Goal: Task Accomplishment & Management: Complete application form

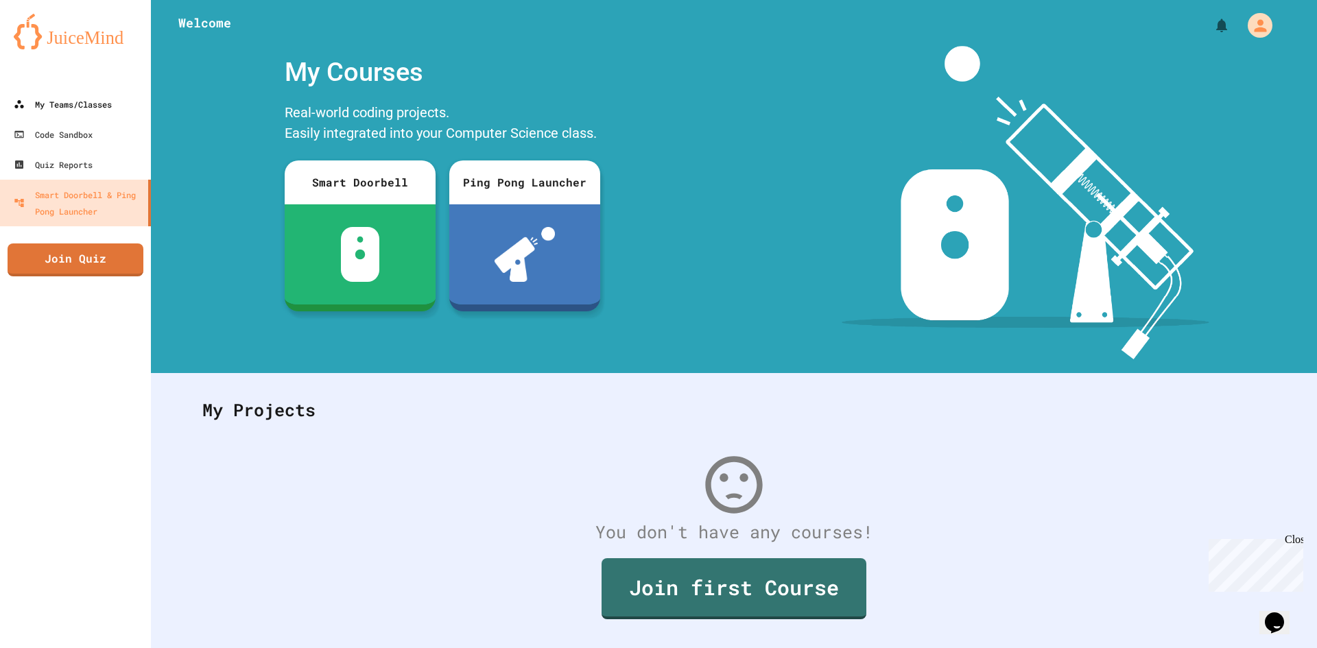
click at [90, 101] on div "My Teams/Classes" at bounding box center [63, 104] width 98 height 16
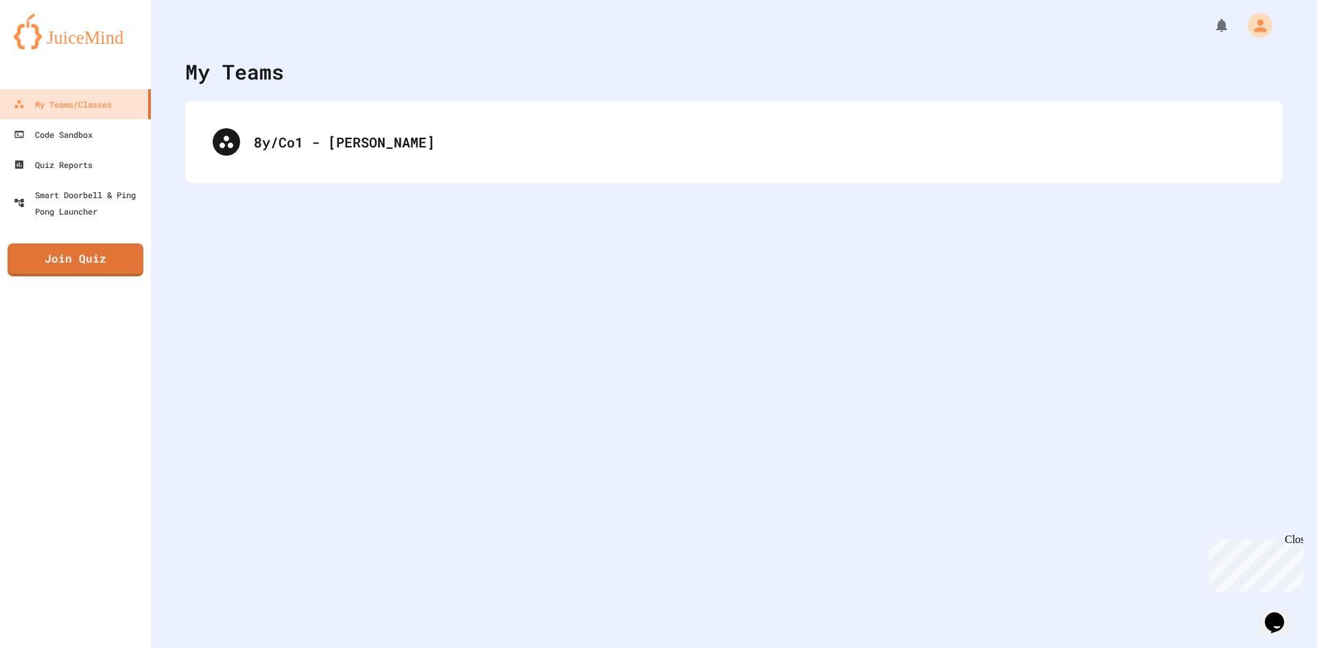
click at [328, 169] on div "8y/Co1 - [PERSON_NAME]" at bounding box center [734, 142] width 1098 height 82
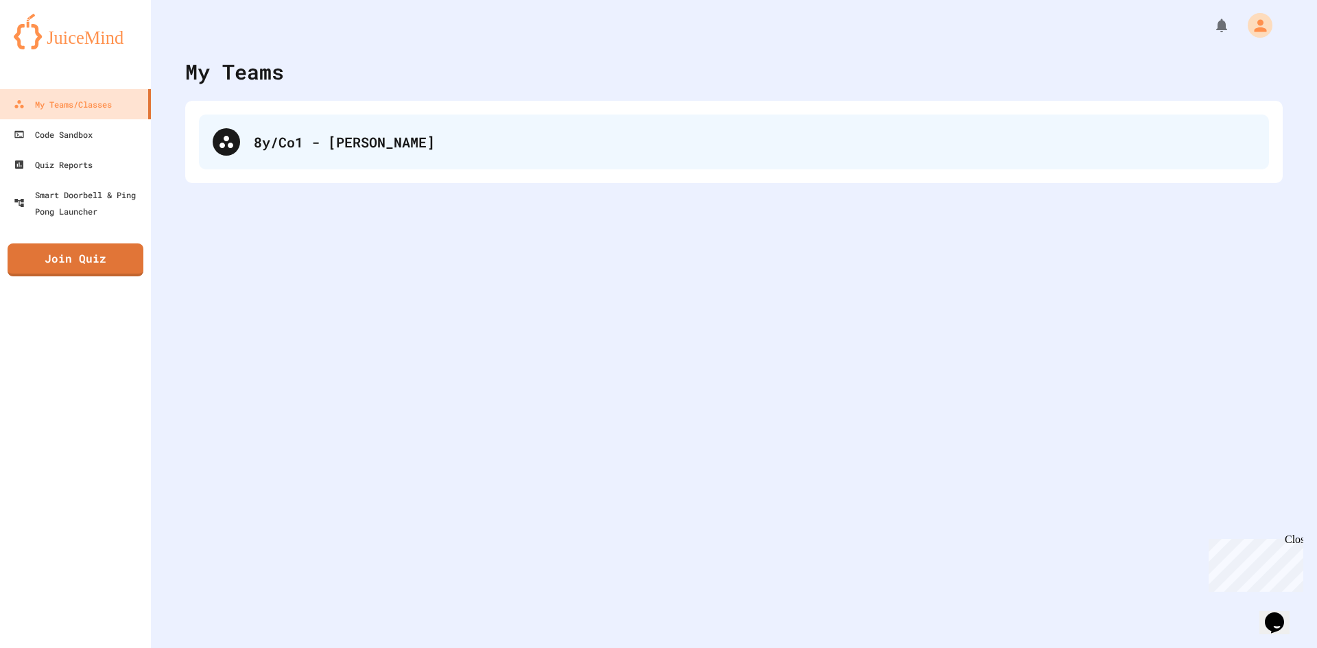
click at [338, 145] on div "8y/Co1 - [PERSON_NAME]" at bounding box center [755, 142] width 1002 height 21
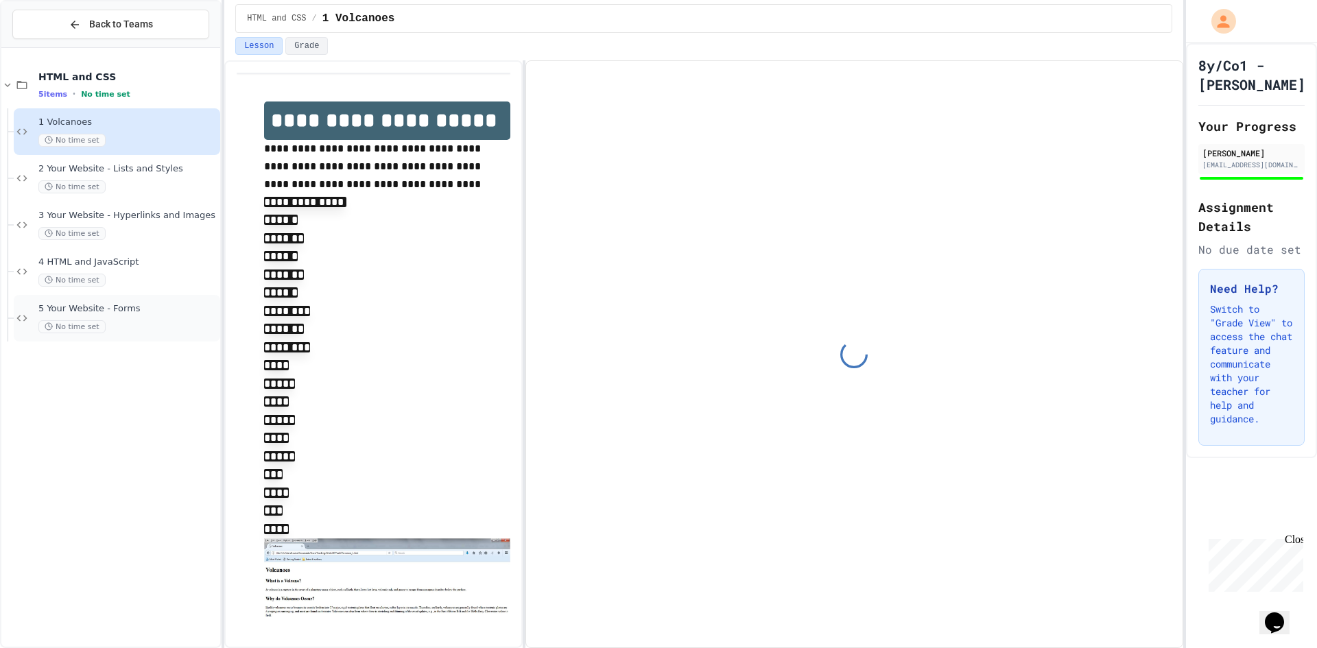
click at [153, 302] on div "5 Your Website - Forms No time set" at bounding box center [117, 318] width 206 height 47
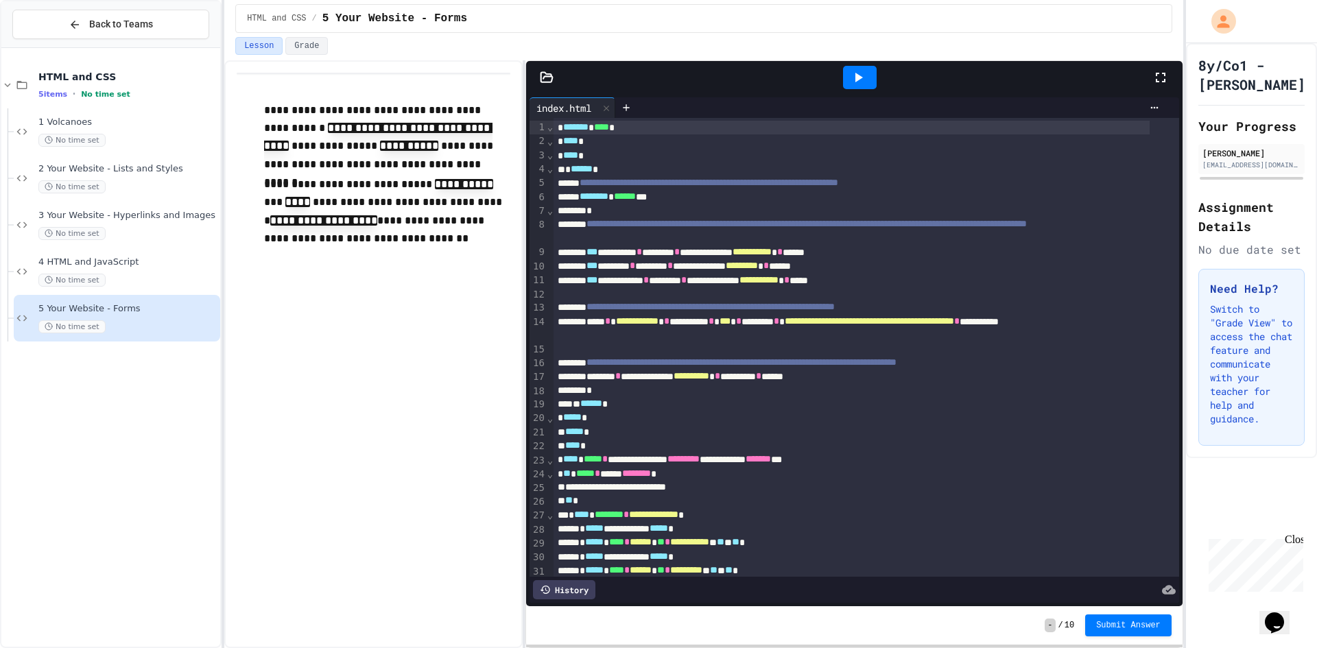
click at [859, 63] on div at bounding box center [859, 77] width 47 height 37
click at [857, 72] on icon at bounding box center [858, 77] width 16 height 16
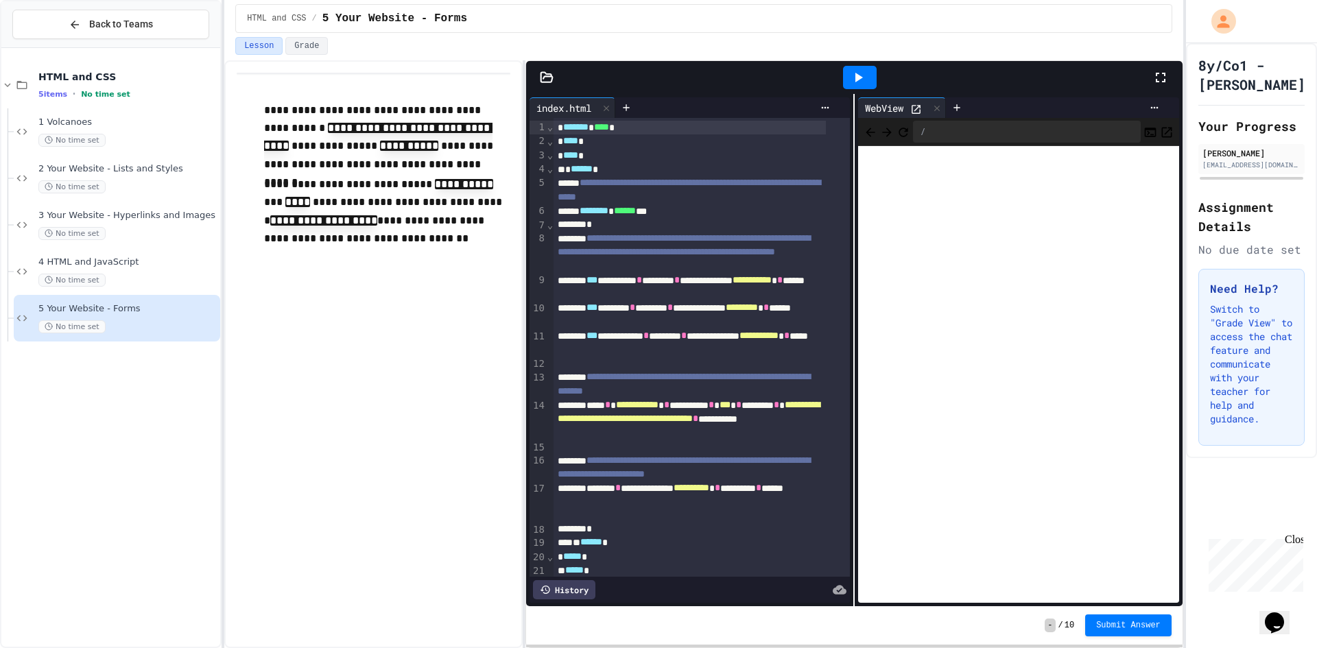
click at [875, 90] on div at bounding box center [859, 77] width 47 height 37
click at [873, 80] on div at bounding box center [860, 77] width 34 height 23
click at [1161, 73] on icon at bounding box center [1160, 77] width 16 height 16
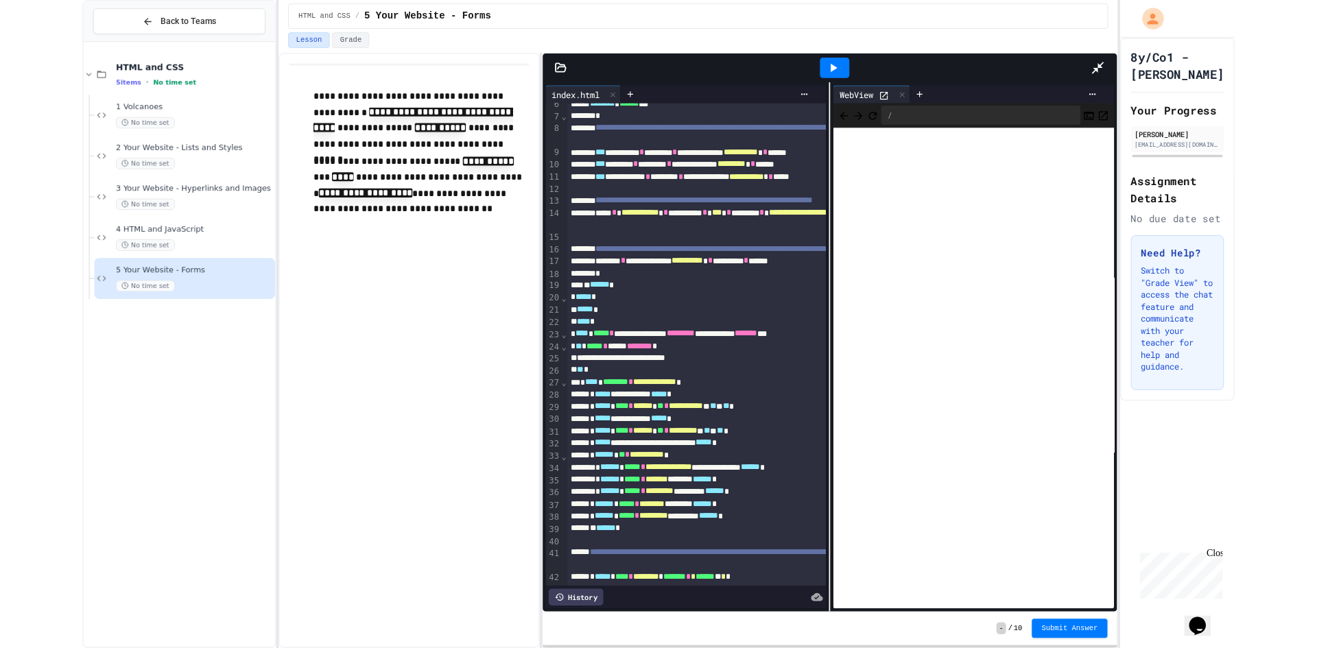
scroll to position [274, 0]
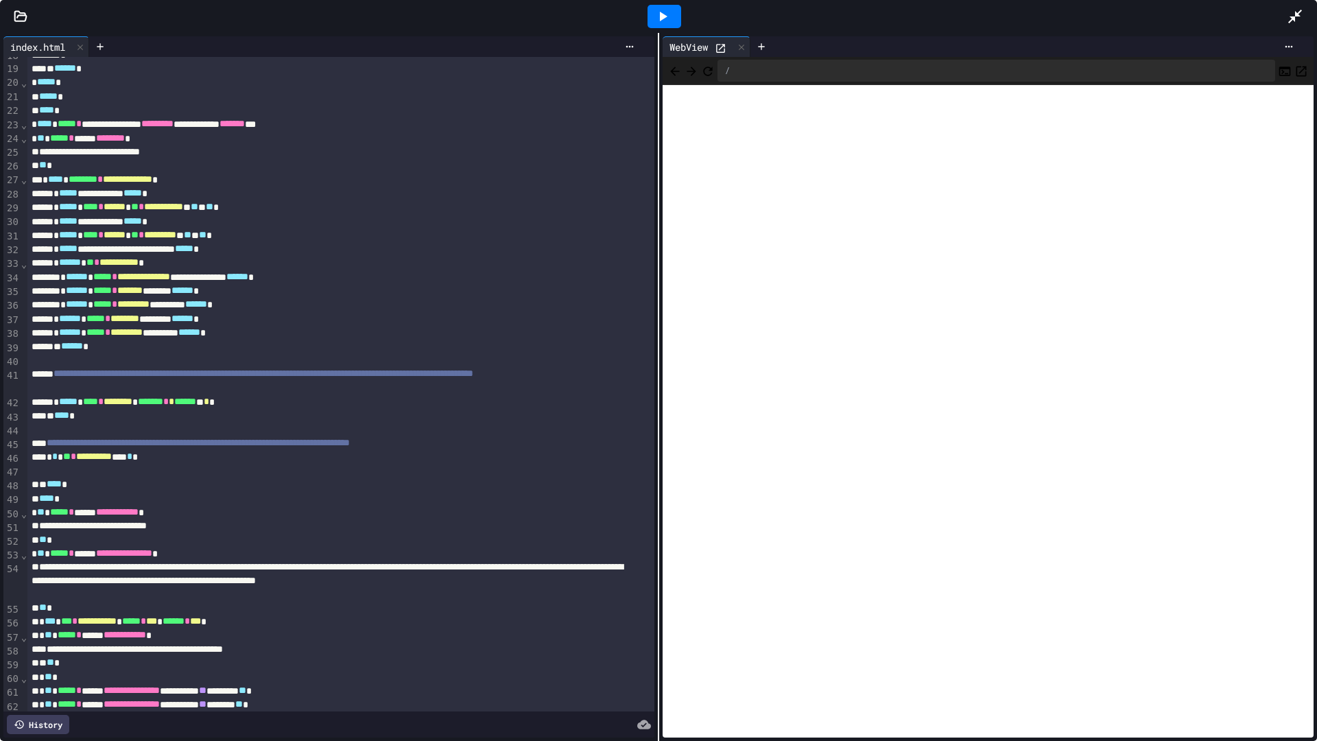
click at [659, 17] on icon at bounding box center [662, 16] width 16 height 16
click at [669, 67] on icon "Back" at bounding box center [675, 71] width 14 height 14
click at [1299, 9] on icon at bounding box center [1295, 16] width 16 height 16
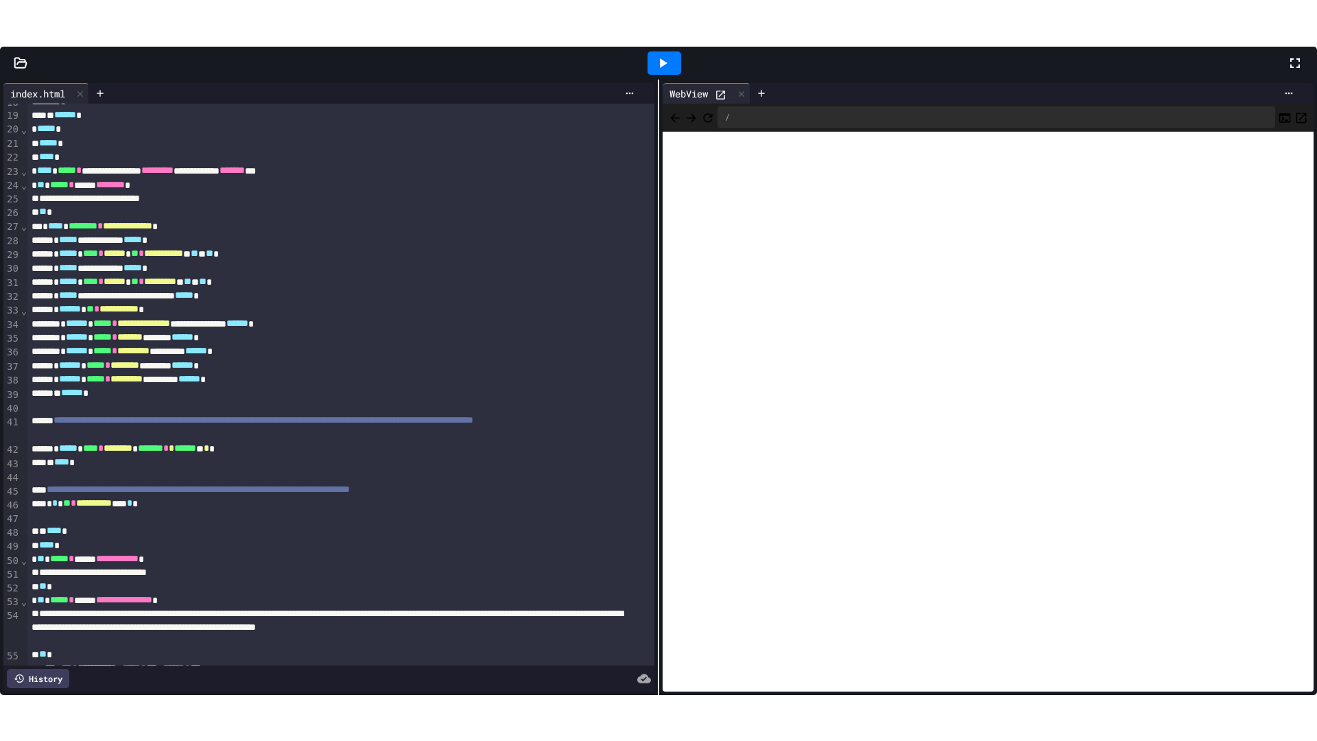
scroll to position [413, 0]
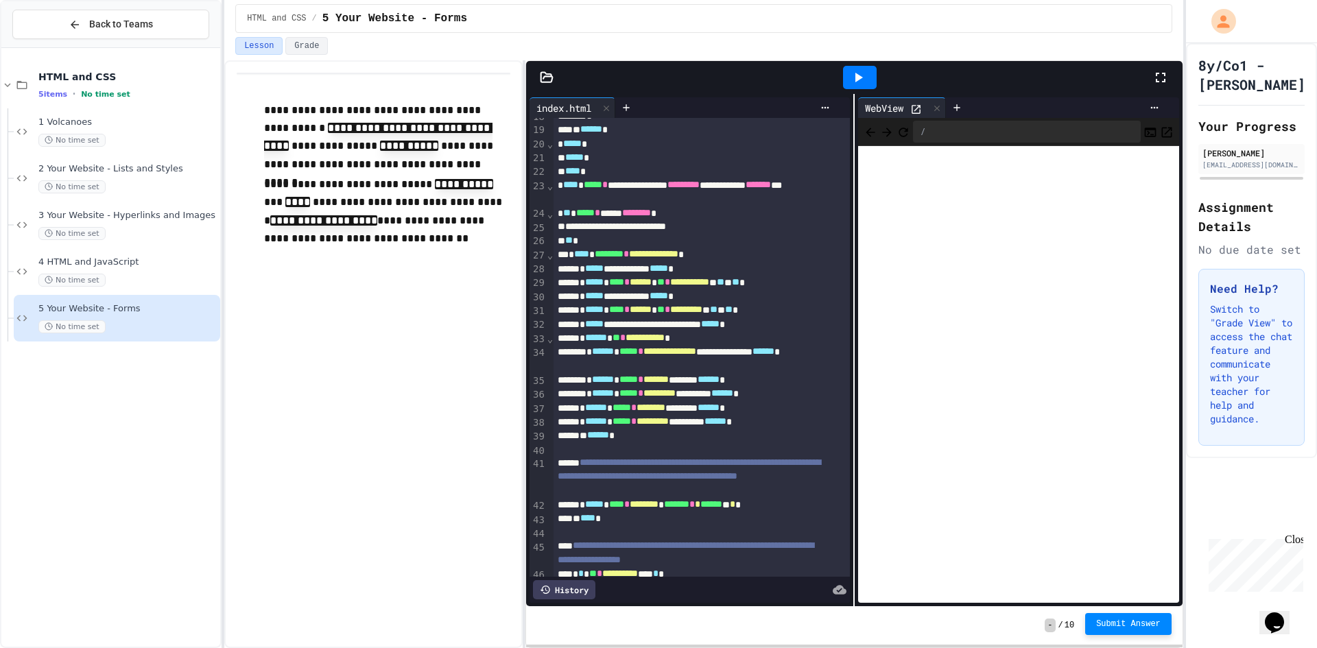
click at [1120, 624] on span "Submit Answer" at bounding box center [1128, 624] width 64 height 11
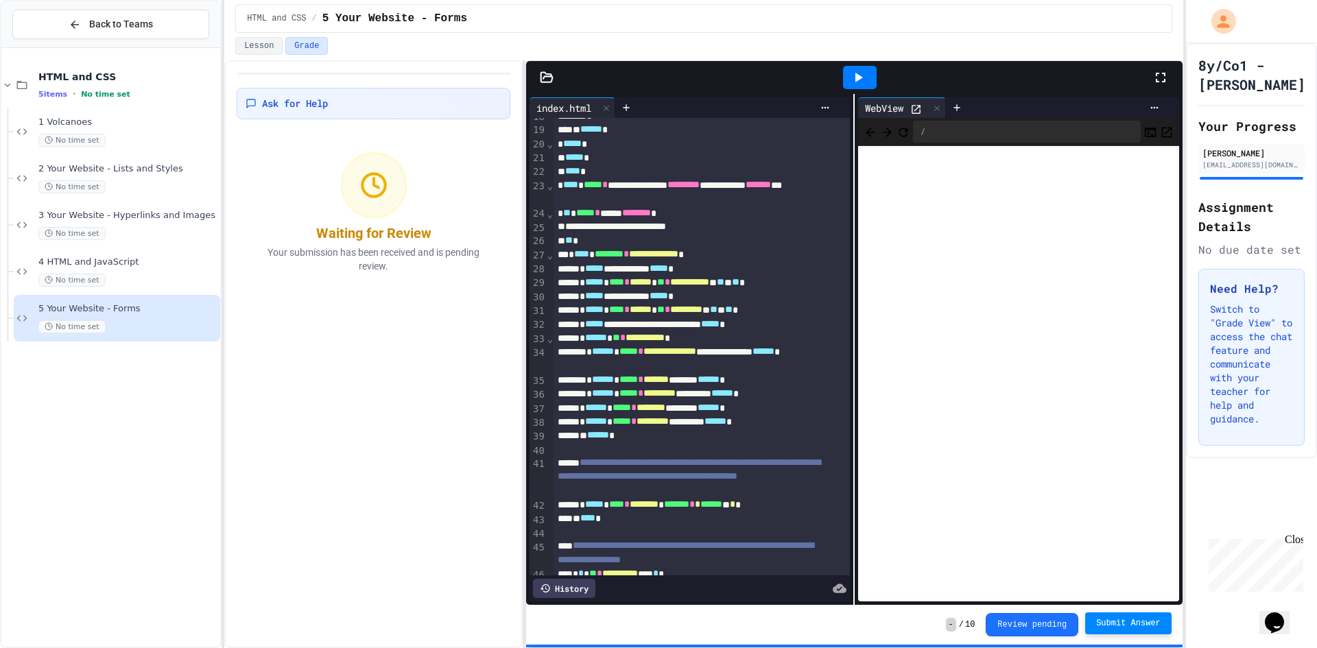
click at [1156, 83] on icon at bounding box center [1160, 77] width 16 height 16
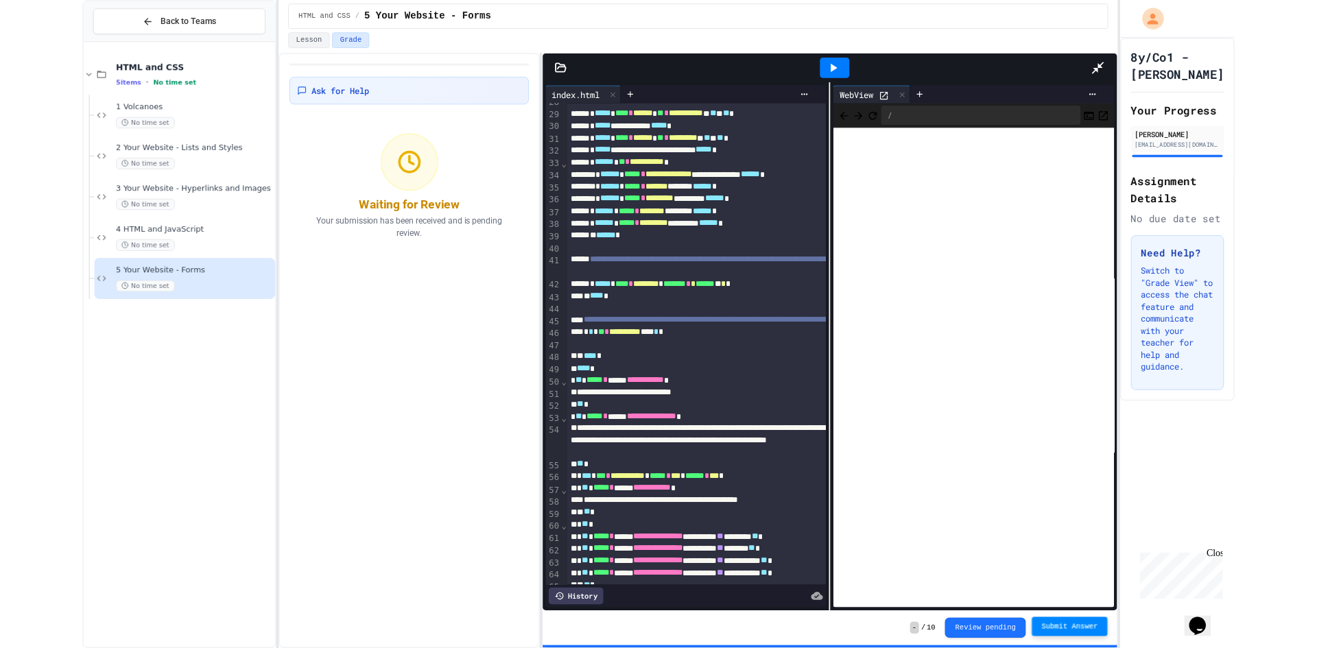
scroll to position [274, 0]
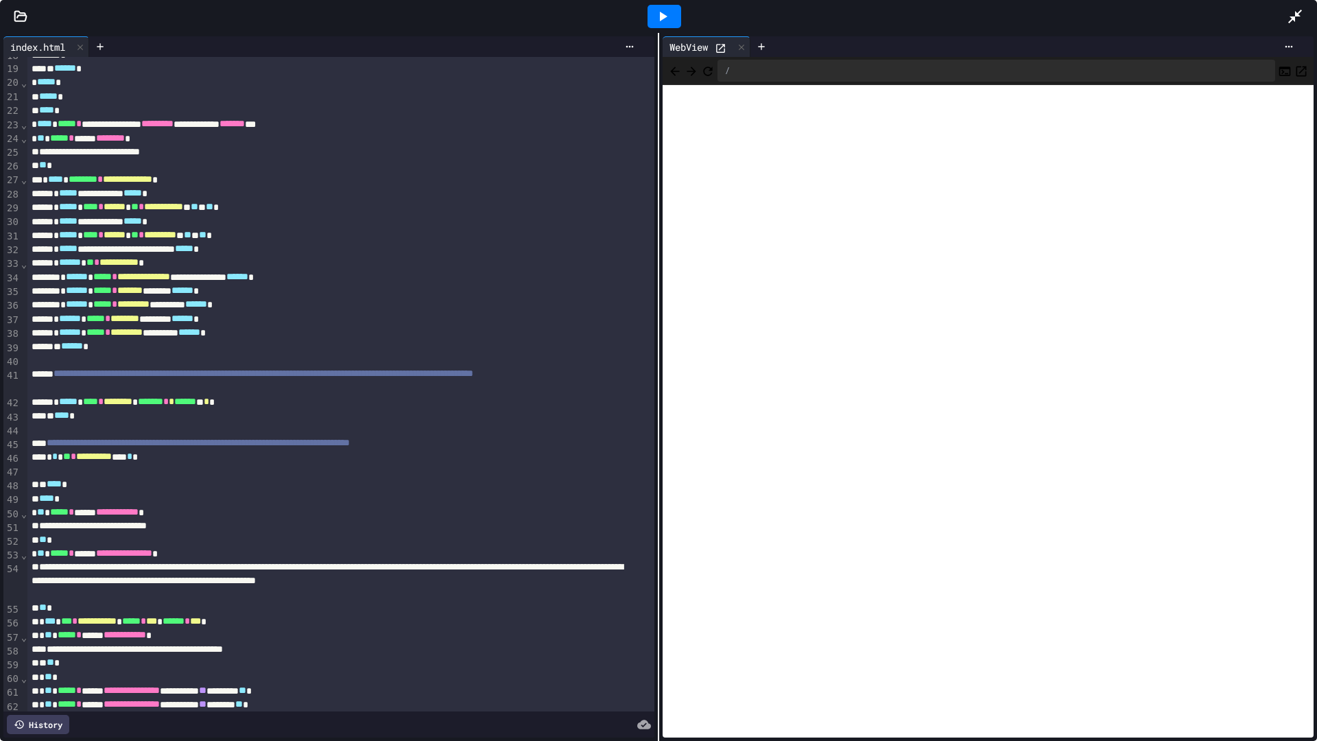
click at [1294, 18] on icon at bounding box center [1295, 17] width 14 height 14
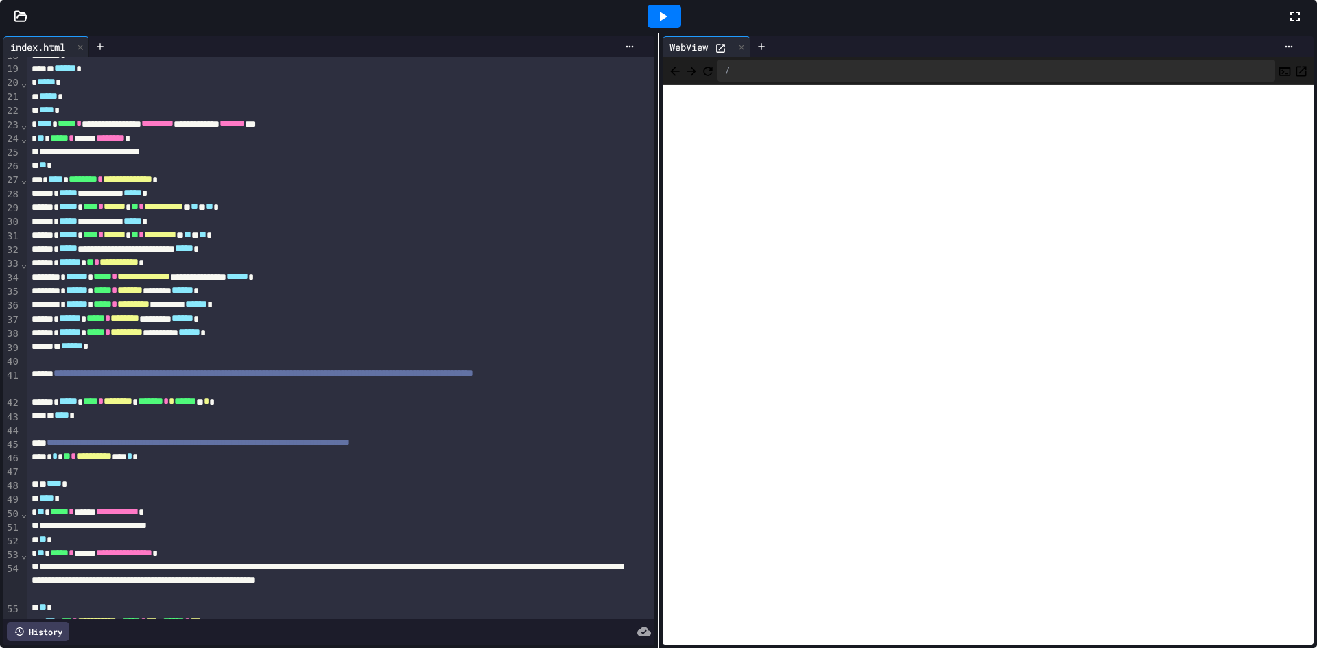
scroll to position [413, 0]
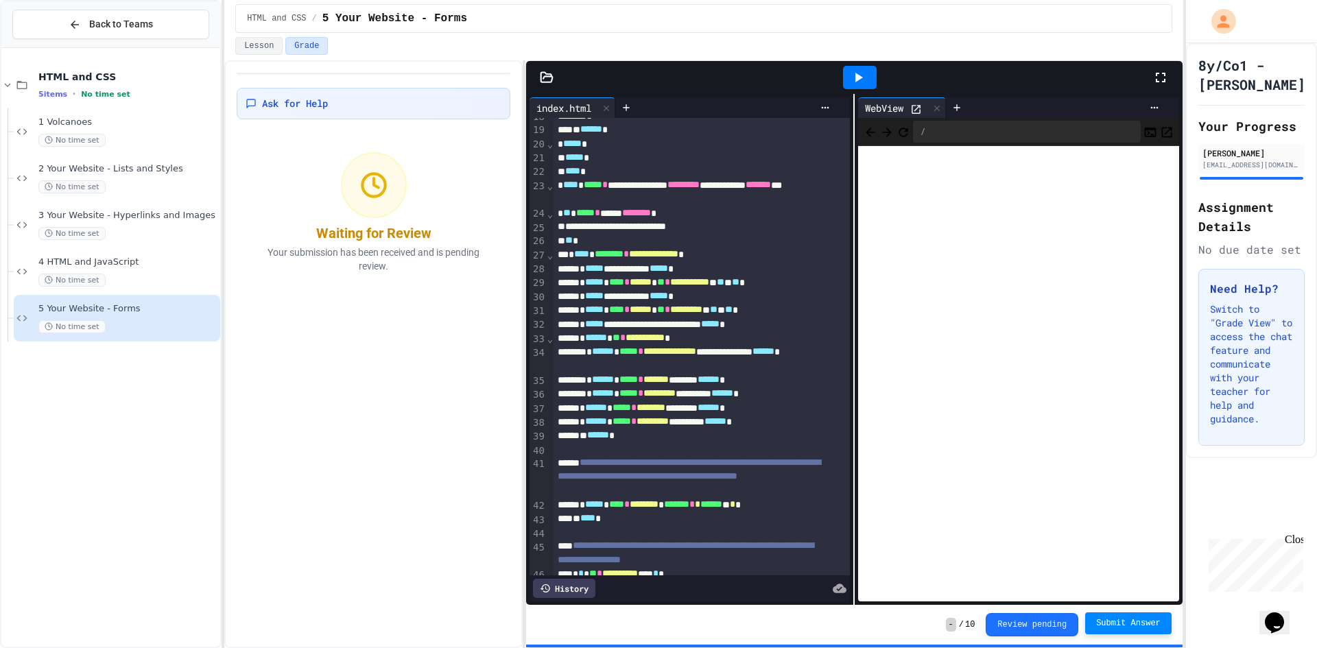
click at [864, 77] on icon at bounding box center [858, 77] width 16 height 16
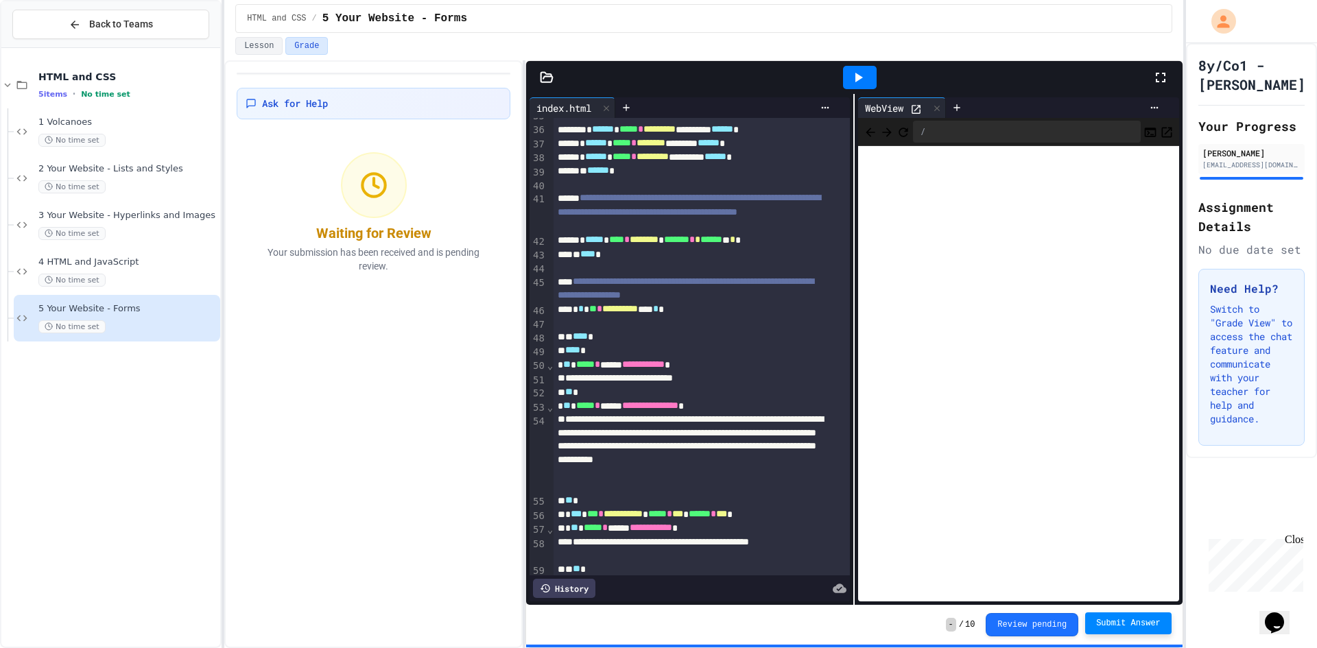
scroll to position [686, 0]
